Goal: Find contact information: Find contact information

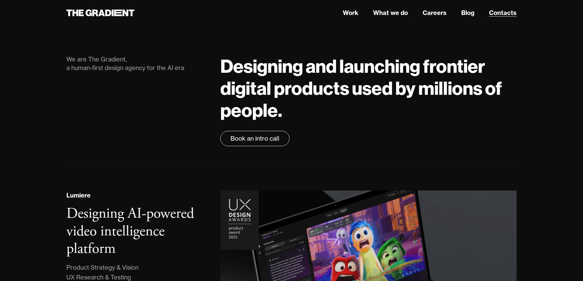
click at [503, 15] on link "Contacts" at bounding box center [503, 12] width 28 height 9
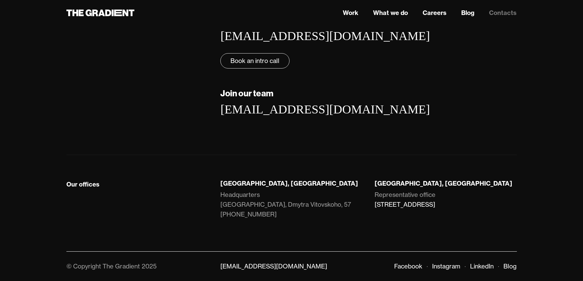
scroll to position [127, 0]
copy link "+38 066 735 42 58"
drag, startPoint x: 291, startPoint y: 208, endPoint x: 429, endPoint y: 209, distance: 138.4
click at [220, 209] on div "Lviv, Ukraine Headquarters LEM Station, Dmytra Vitovskoho, 57 +38 066 735 42 58" at bounding box center [291, 206] width 154 height 52
